Goal: Check status: Check status

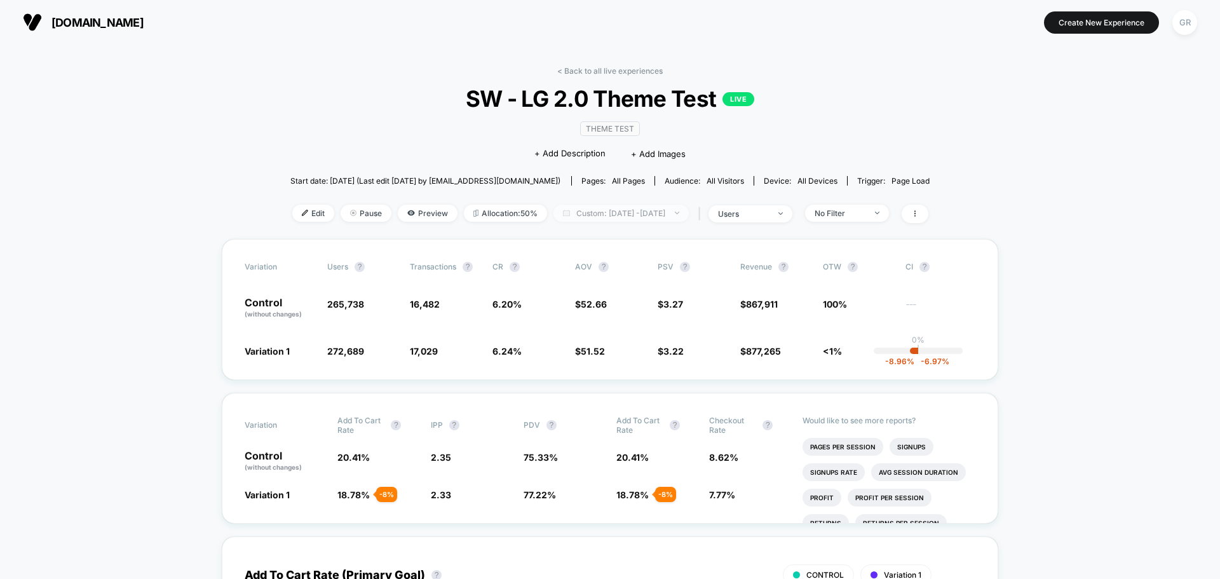
click at [668, 217] on span "Custom: [DATE] - [DATE]" at bounding box center [620, 213] width 135 height 17
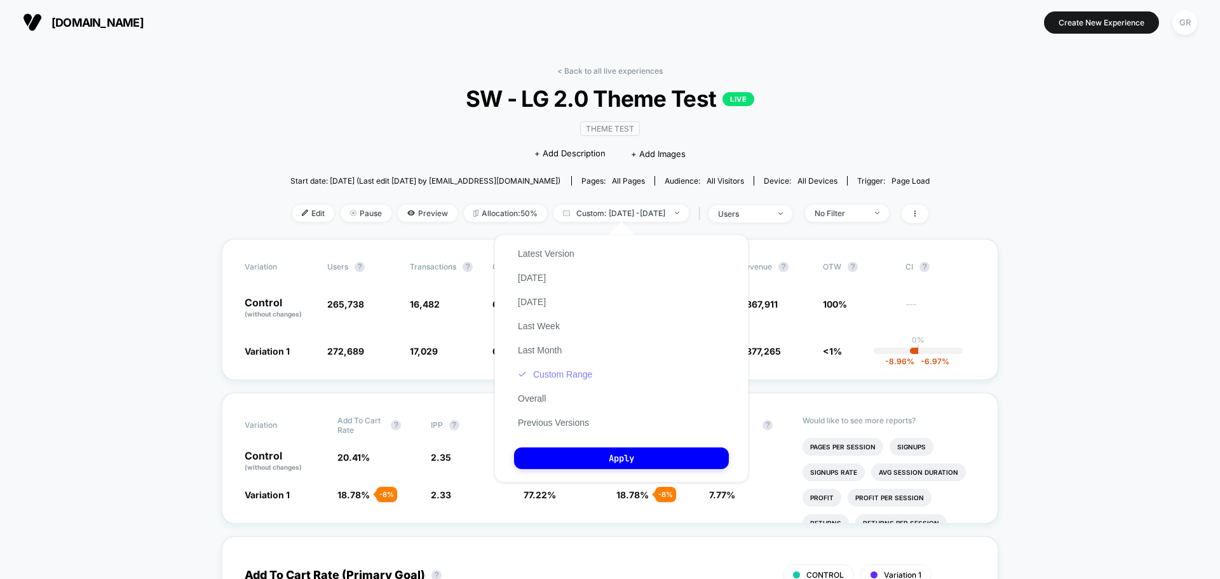
click at [581, 375] on button "Custom Range" at bounding box center [555, 374] width 82 height 11
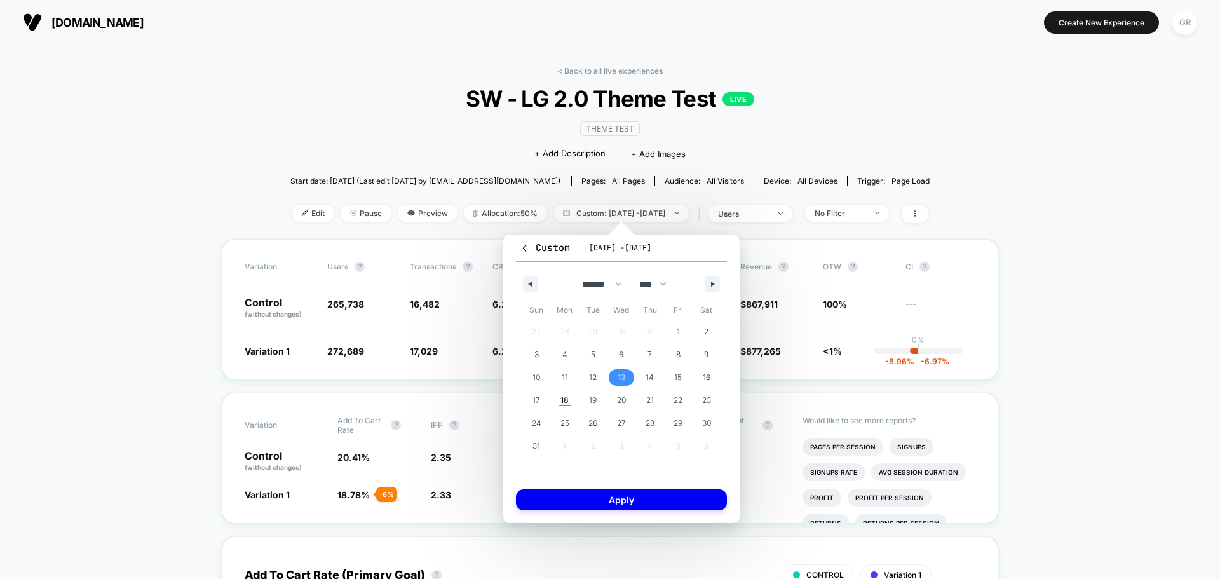
click at [625, 378] on span "13" at bounding box center [621, 377] width 29 height 17
click at [563, 403] on span "18" at bounding box center [564, 400] width 8 height 23
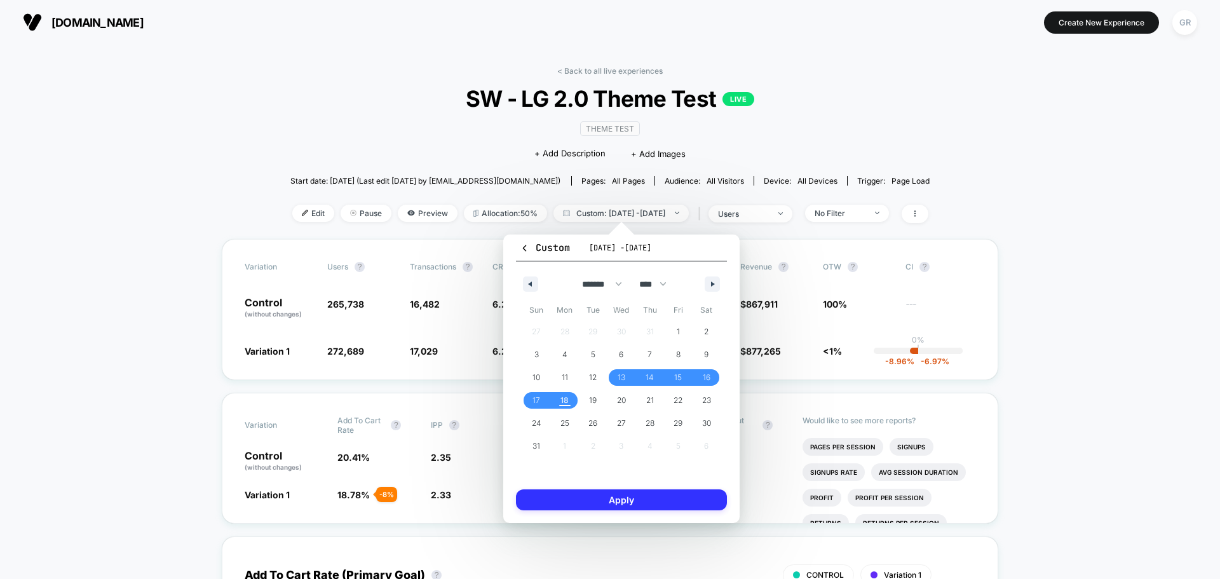
click at [612, 506] on button "Apply" at bounding box center [621, 499] width 211 height 21
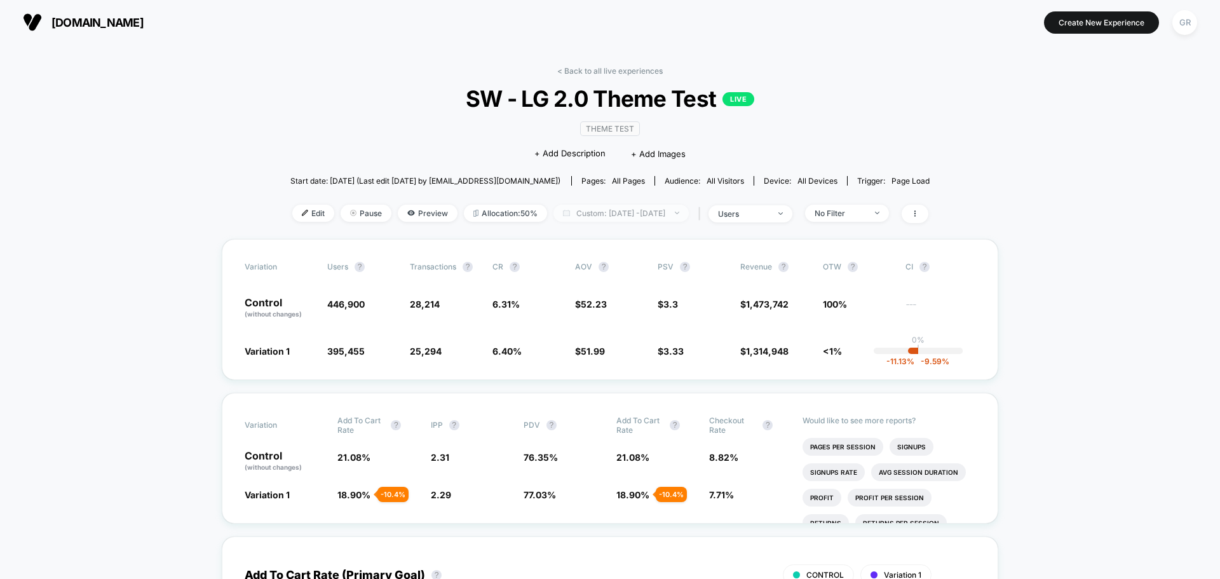
click at [637, 210] on span "Custom: [DATE] - [DATE]" at bounding box center [620, 213] width 135 height 17
select select "*"
select select "****"
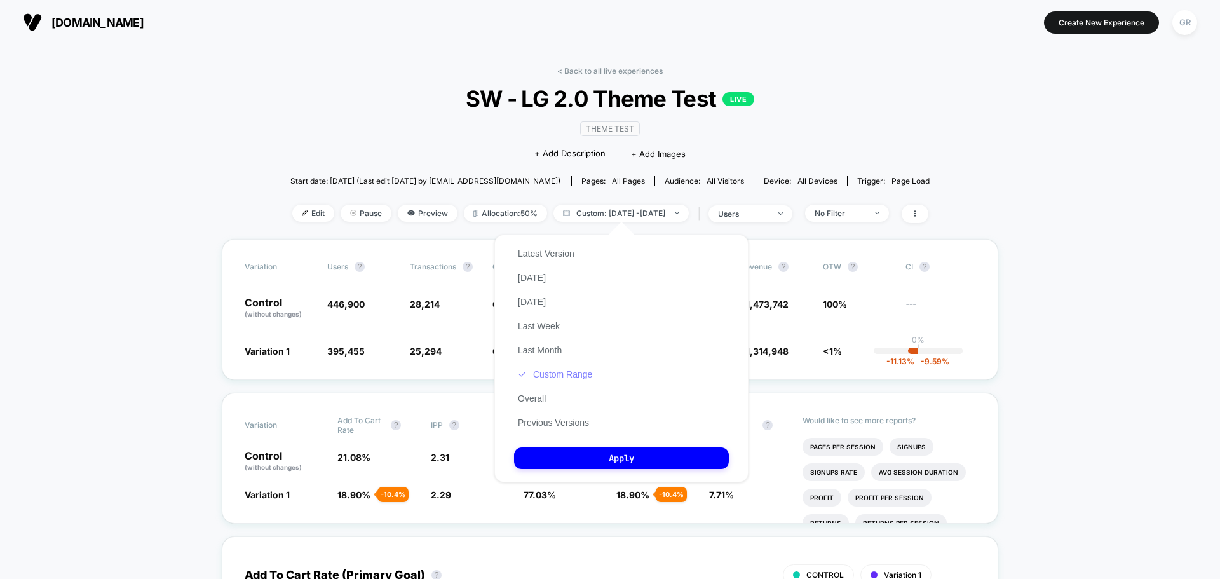
click at [583, 377] on button "Custom Range" at bounding box center [555, 374] width 82 height 11
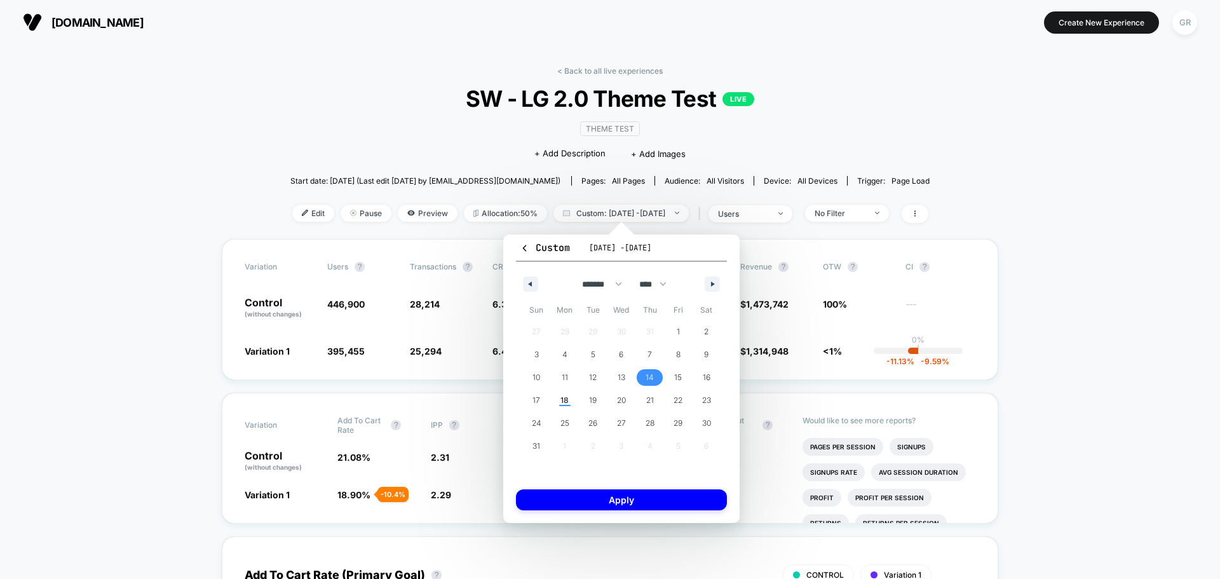
click at [649, 381] on span "14" at bounding box center [650, 377] width 8 height 23
click at [558, 399] on span "18" at bounding box center [565, 400] width 29 height 17
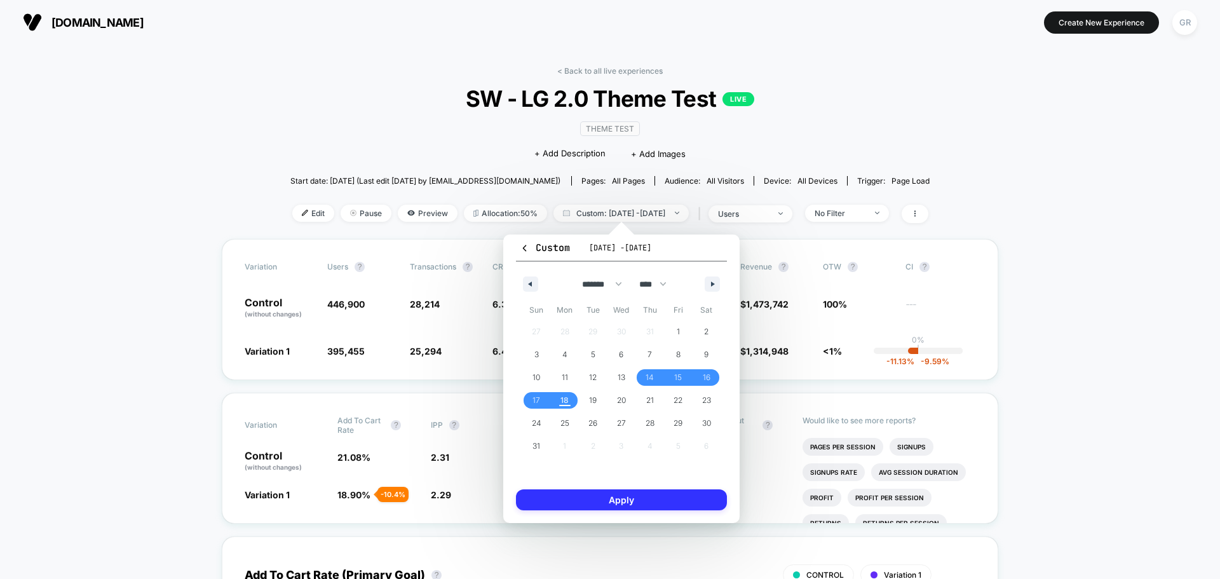
click at [601, 497] on button "Apply" at bounding box center [621, 499] width 211 height 21
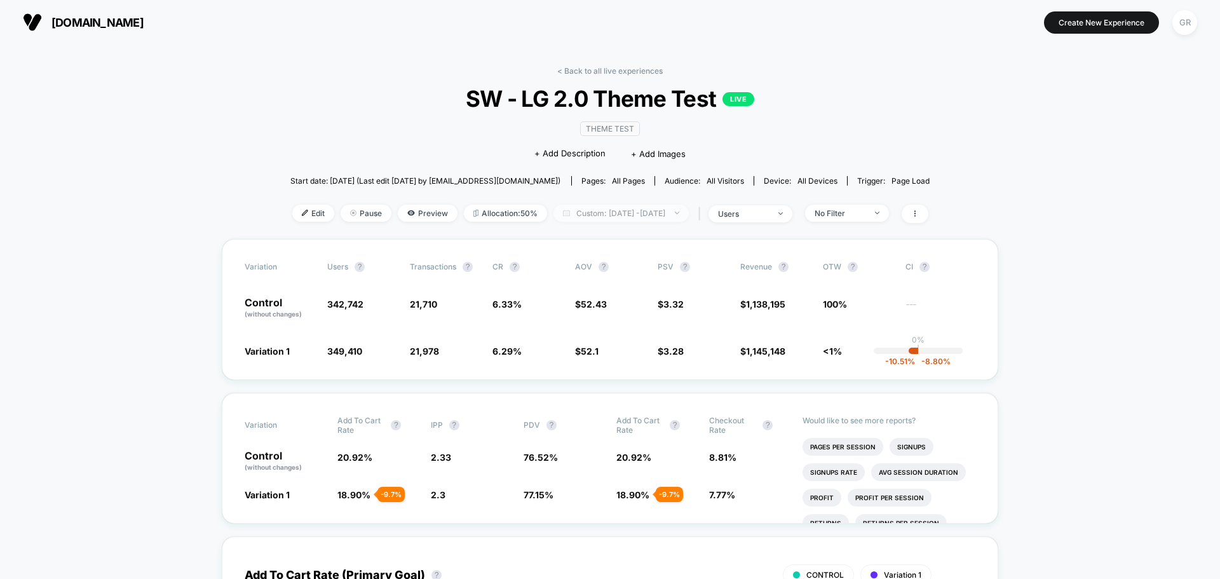
click at [618, 213] on span "Custom: [DATE] - [DATE]" at bounding box center [620, 213] width 135 height 17
select select "*"
select select "****"
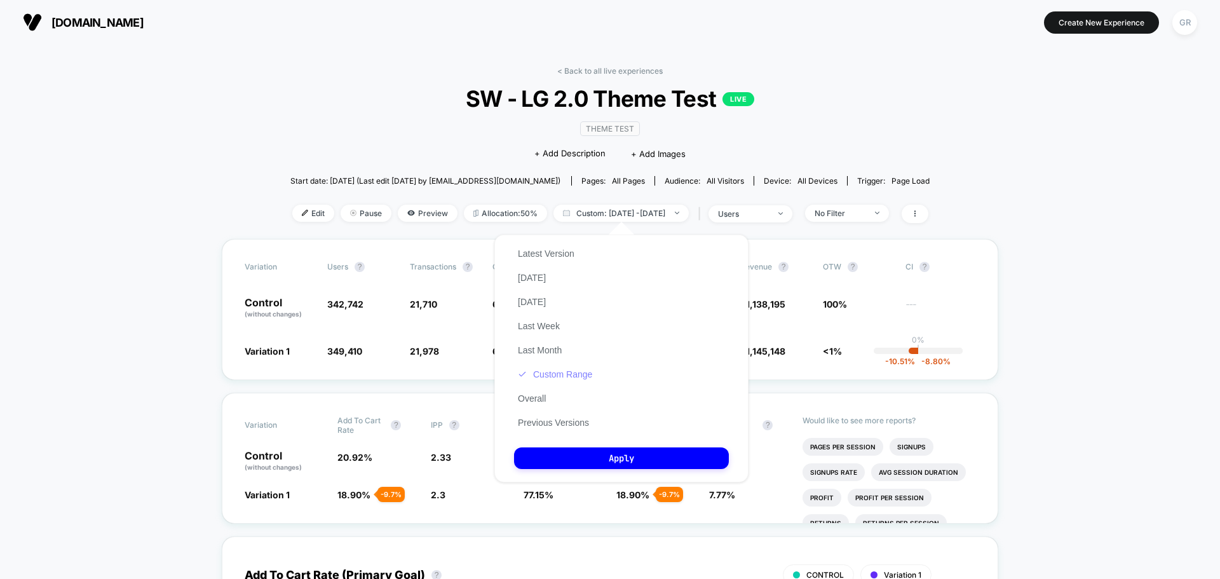
click at [581, 374] on button "Custom Range" at bounding box center [555, 374] width 82 height 11
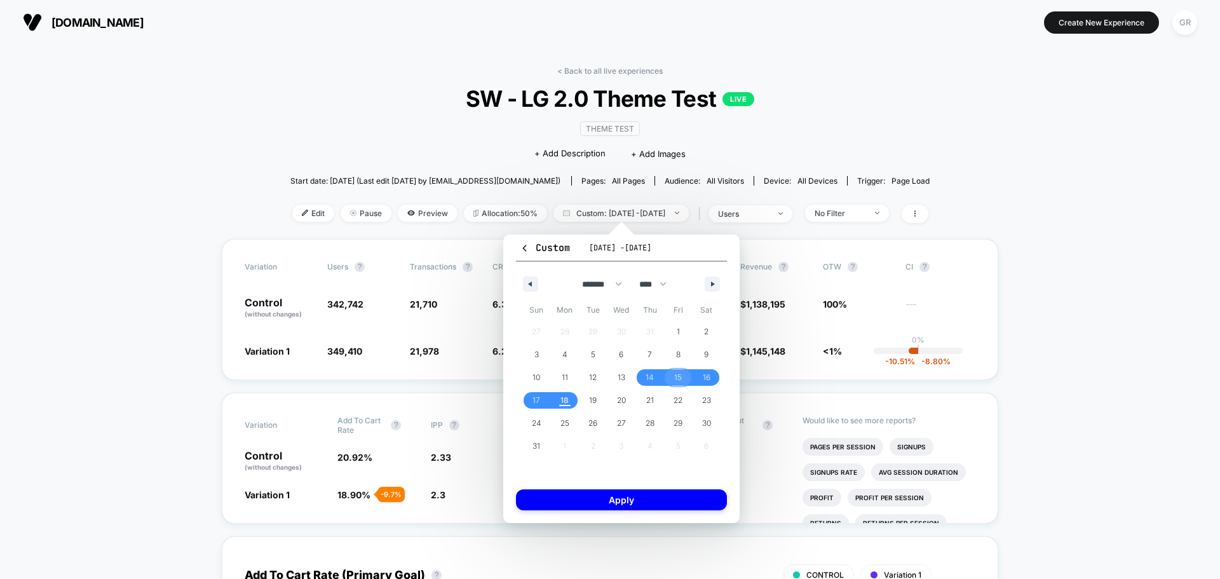
click at [672, 374] on span "15" at bounding box center [678, 377] width 29 height 17
click at [559, 401] on span "18" at bounding box center [565, 400] width 29 height 17
click at [623, 505] on button "Apply" at bounding box center [621, 499] width 211 height 21
